Goal: Check status

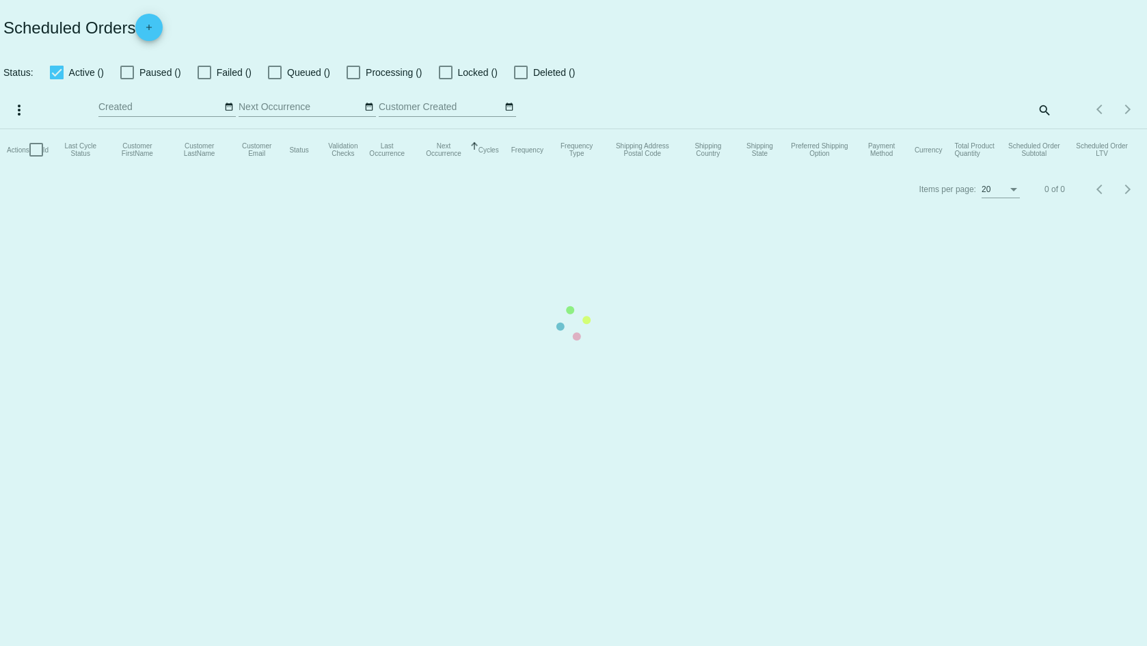
checkbox input "true"
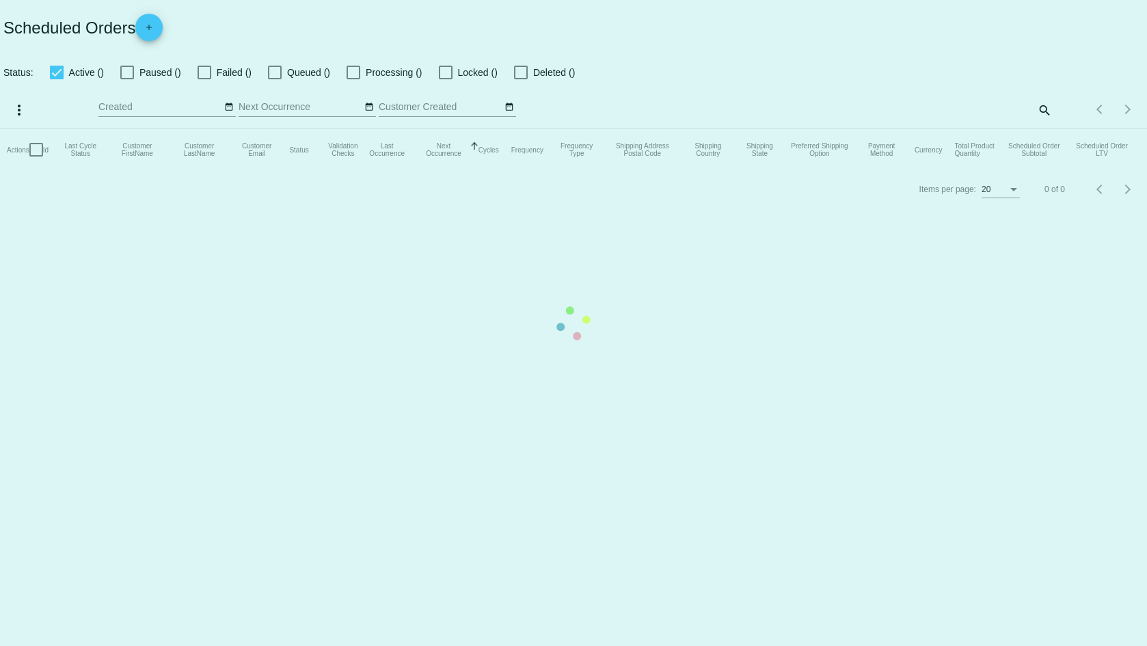
checkbox input "true"
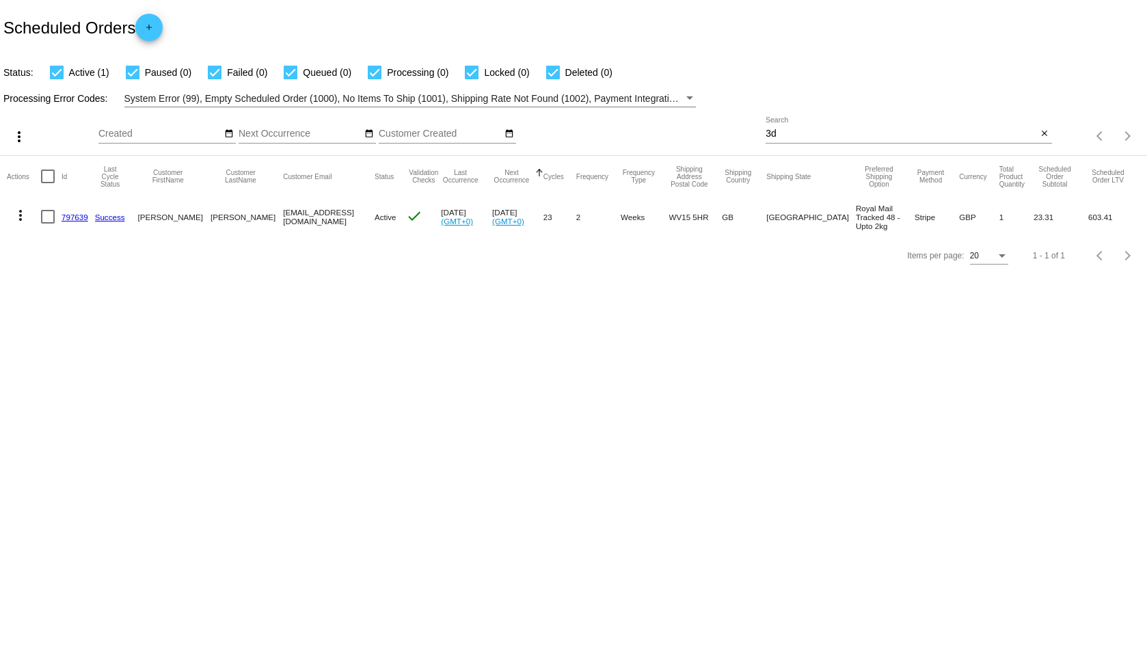
click at [785, 135] on input "3d" at bounding box center [901, 134] width 271 height 11
paste input "[EMAIL_ADDRESS][DOMAIN_NAME]"
type input "[EMAIL_ADDRESS][DOMAIN_NAME]"
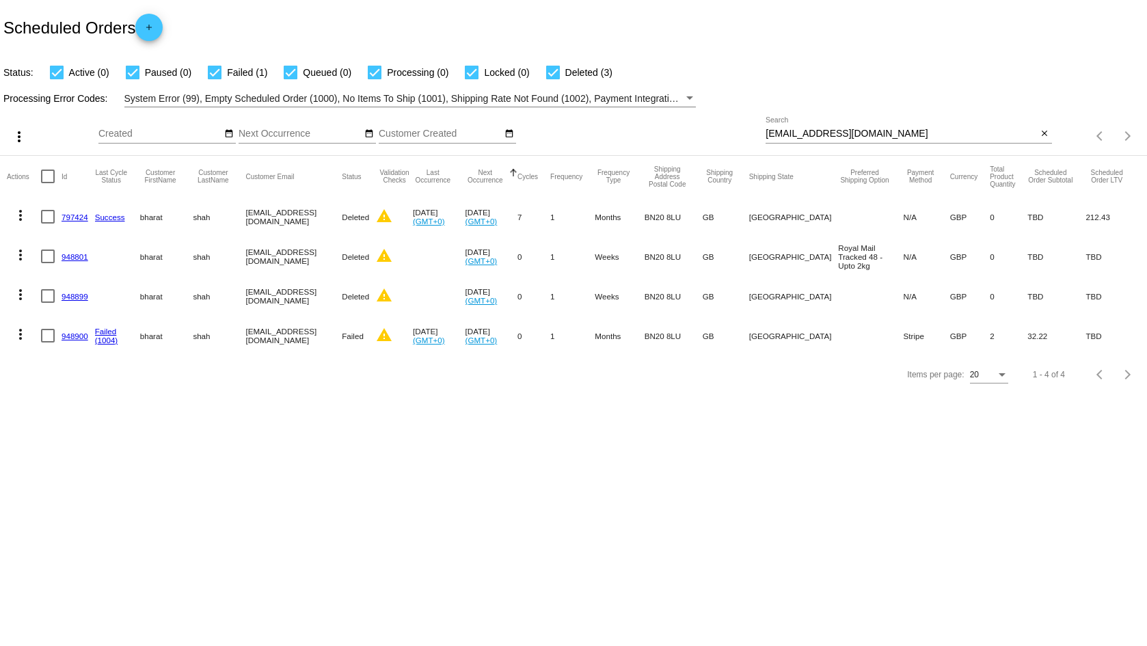
click at [66, 332] on link "948900" at bounding box center [75, 336] width 27 height 9
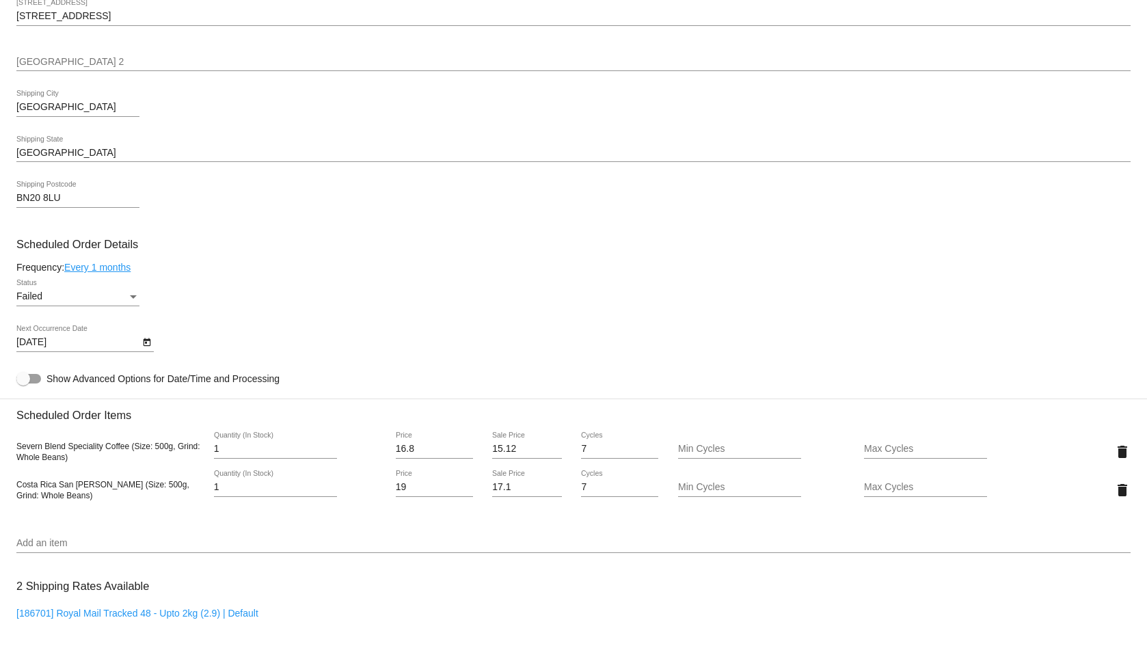
scroll to position [395, 0]
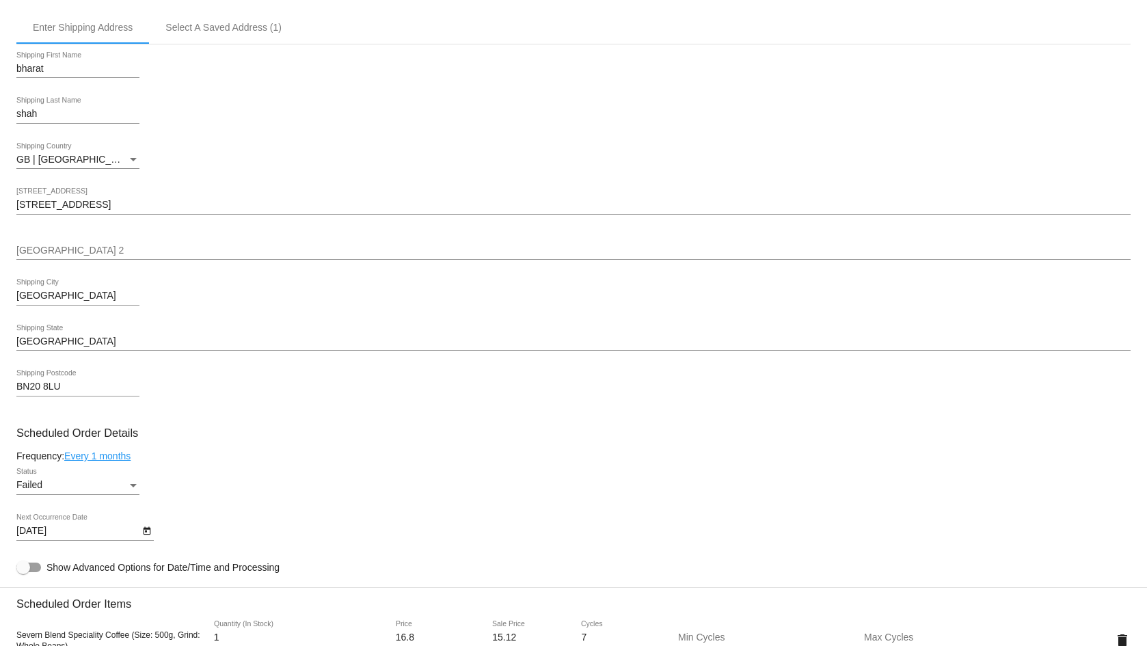
click at [146, 533] on icon "Open calendar" at bounding box center [147, 531] width 10 height 16
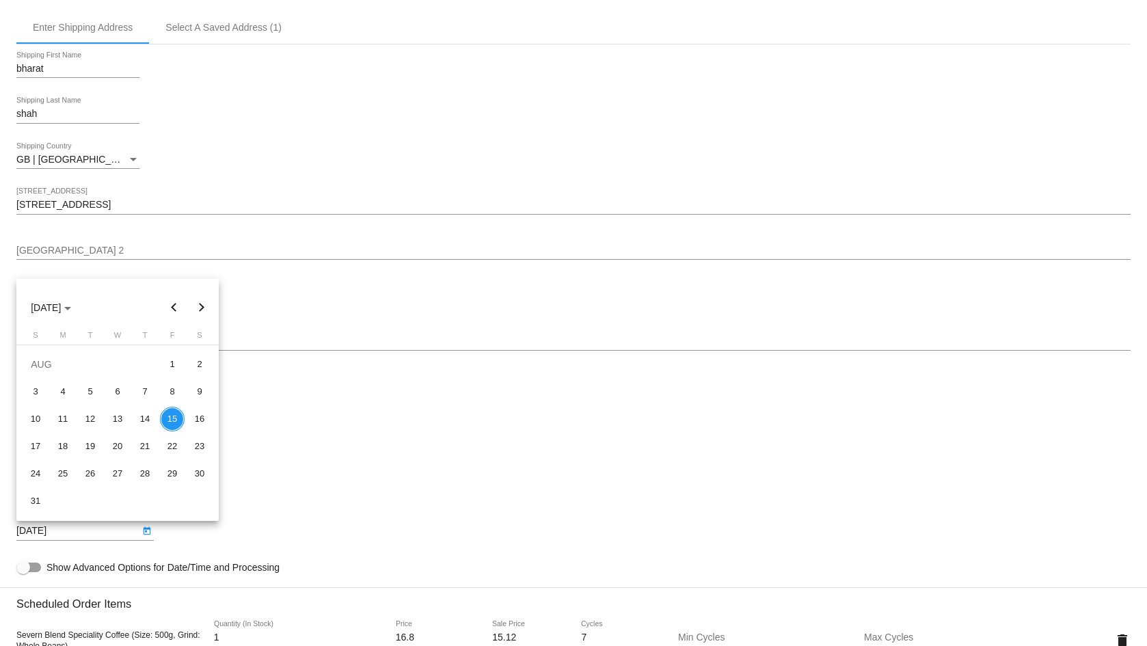
click at [169, 416] on div "15" at bounding box center [172, 419] width 25 height 25
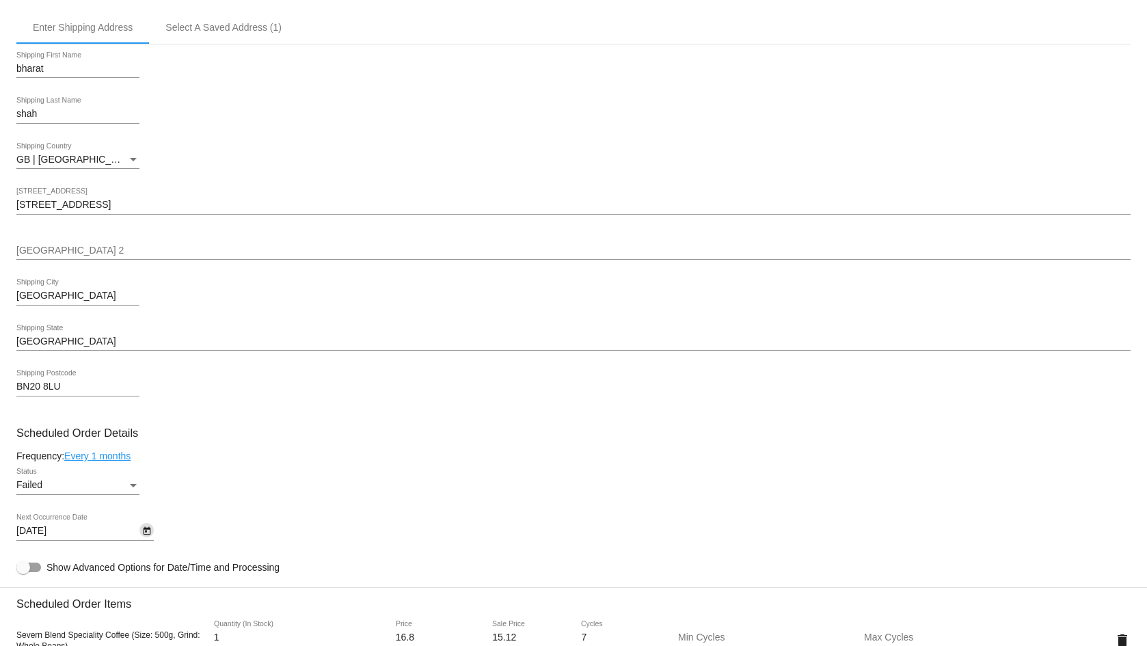
click at [88, 486] on div "Failed" at bounding box center [71, 485] width 111 height 11
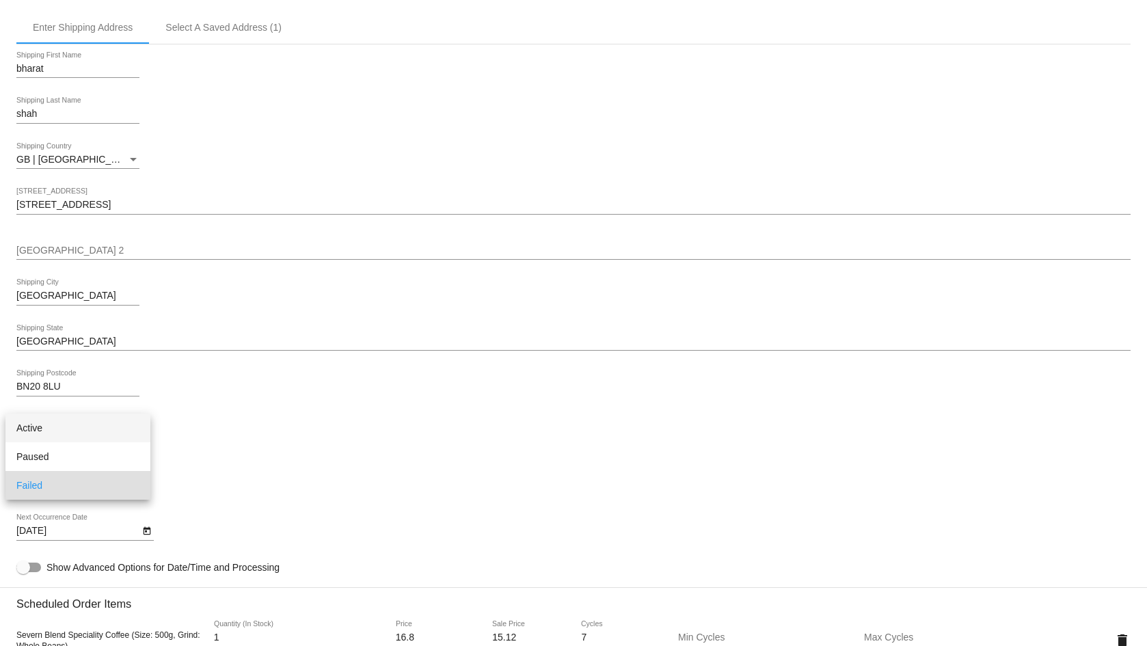
click at [105, 432] on span "Active" at bounding box center [77, 428] width 123 height 29
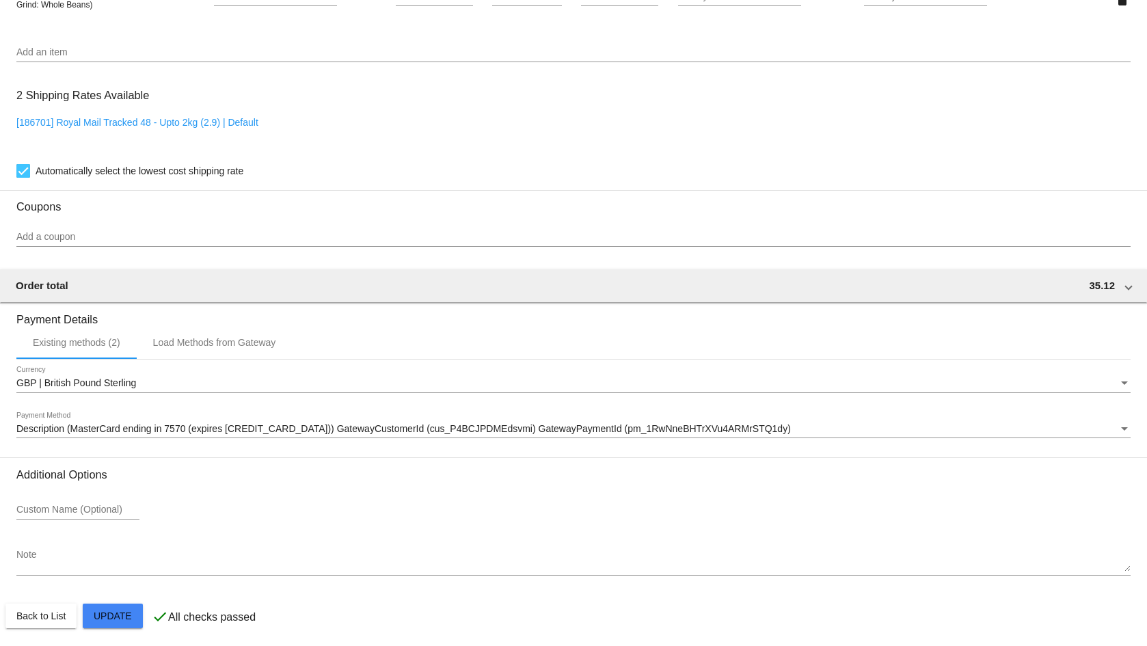
scroll to position [1079, 0]
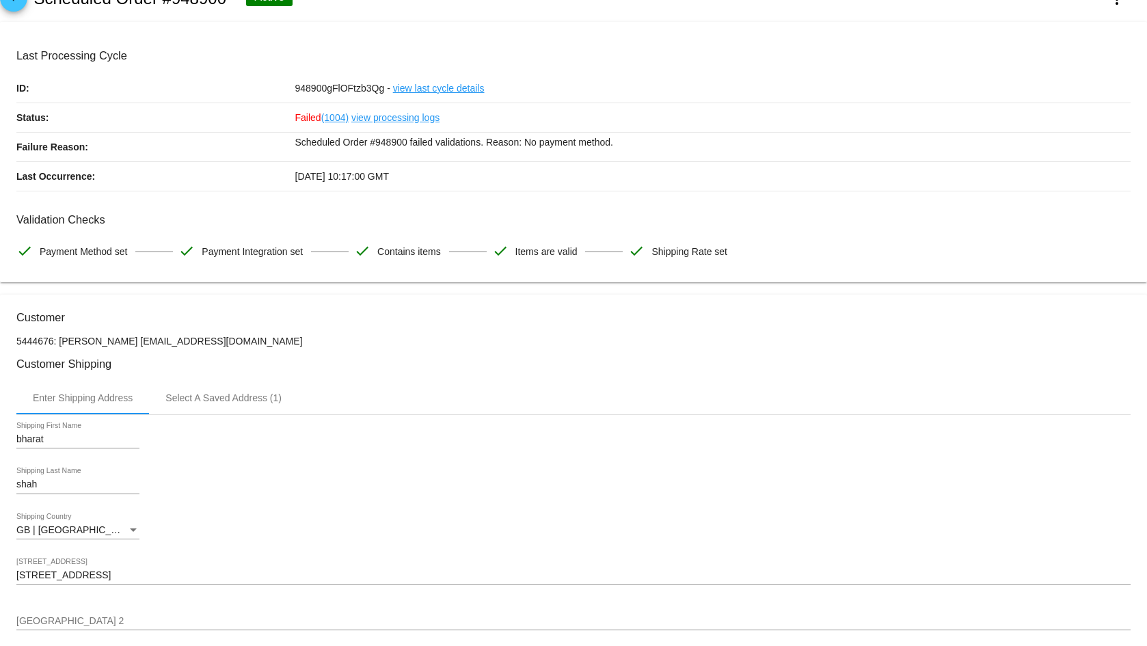
scroll to position [0, 0]
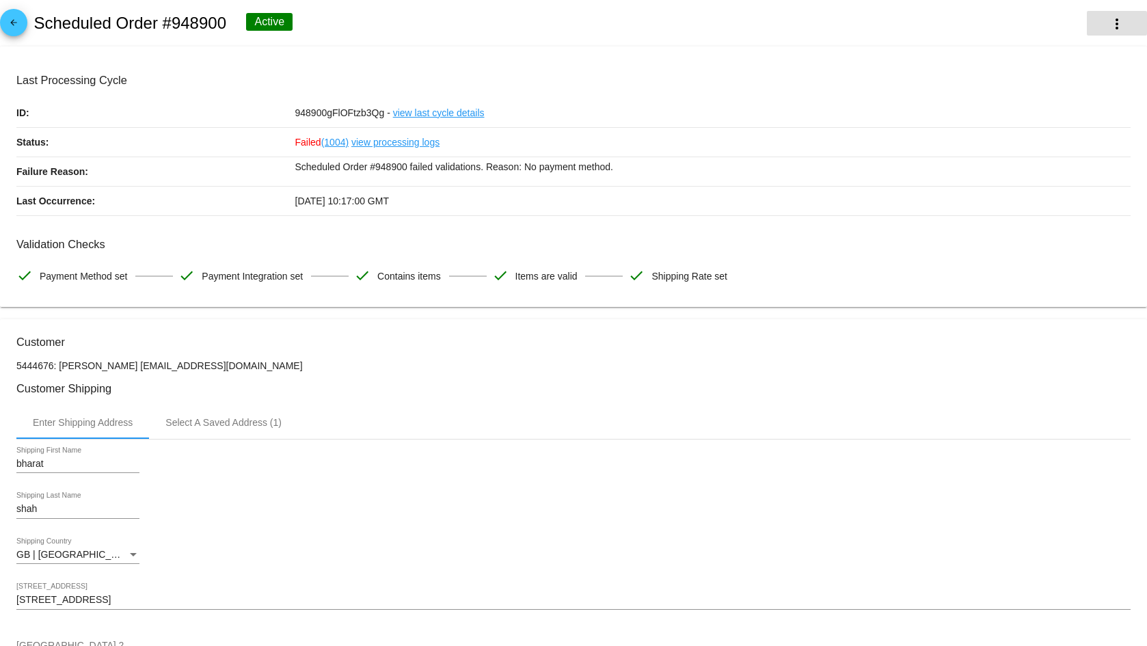
click at [1116, 23] on button "more_vert" at bounding box center [1117, 23] width 60 height 25
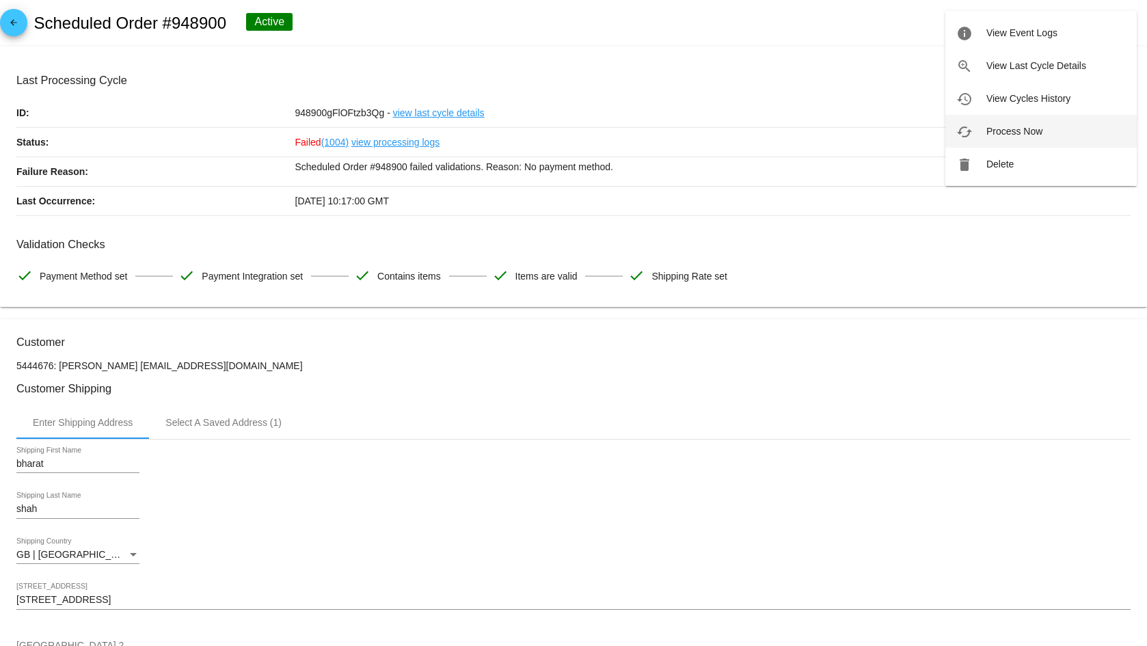
click at [1055, 129] on button "cached Process Now" at bounding box center [1041, 131] width 191 height 33
